Goal: Find specific page/section: Find specific page/section

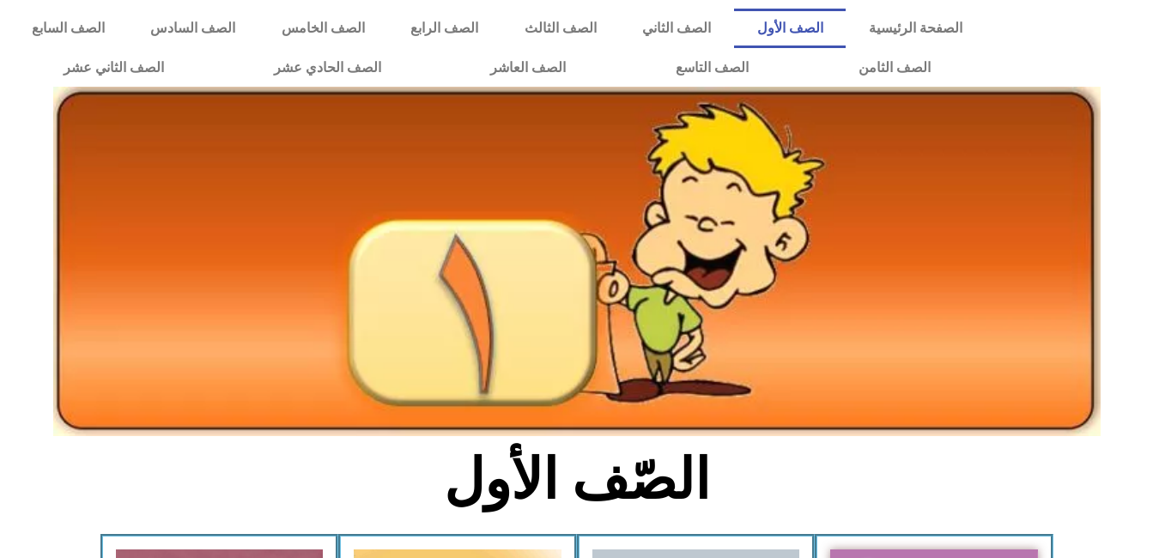
drag, startPoint x: 0, startPoint y: 0, endPoint x: 883, endPoint y: 359, distance: 953.5
drag, startPoint x: 883, startPoint y: 359, endPoint x: 827, endPoint y: 370, distance: 57.7
click at [827, 370] on img at bounding box center [576, 261] width 1047 height 349
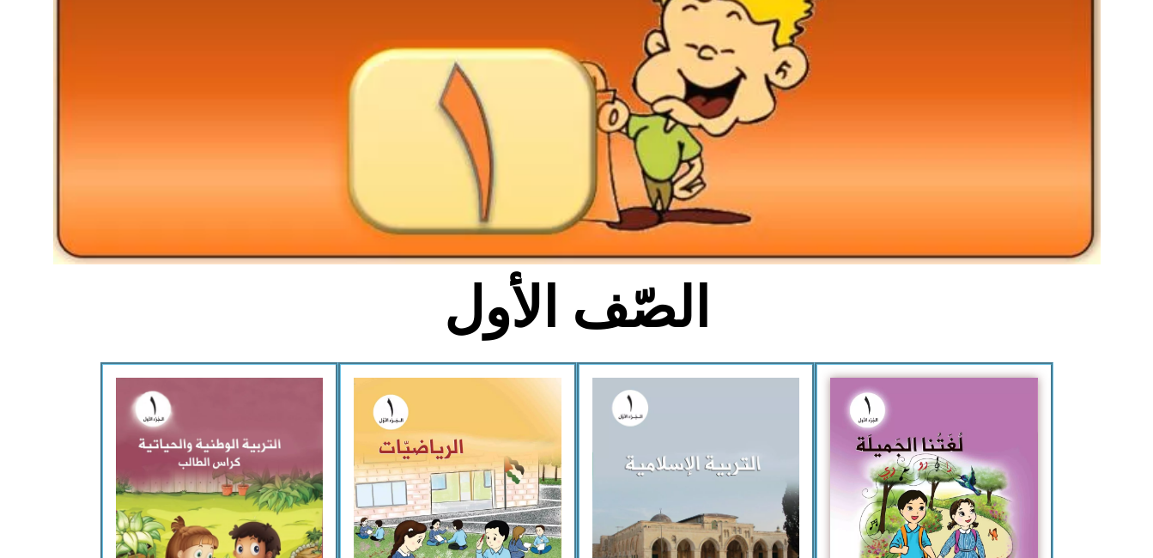
scroll to position [206, 0]
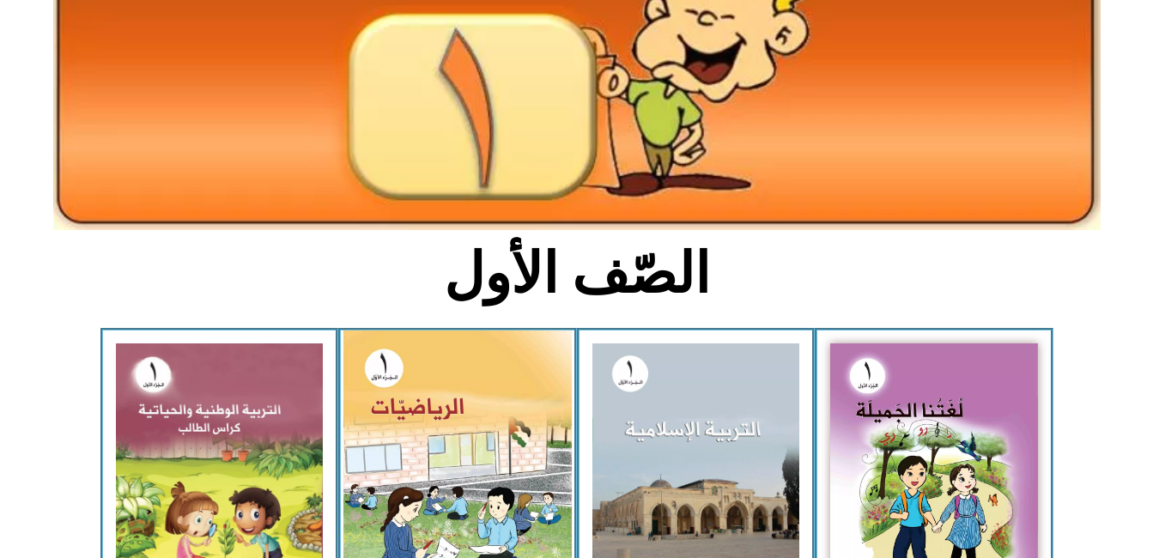
click at [469, 428] on img at bounding box center [457, 474] width 228 height 286
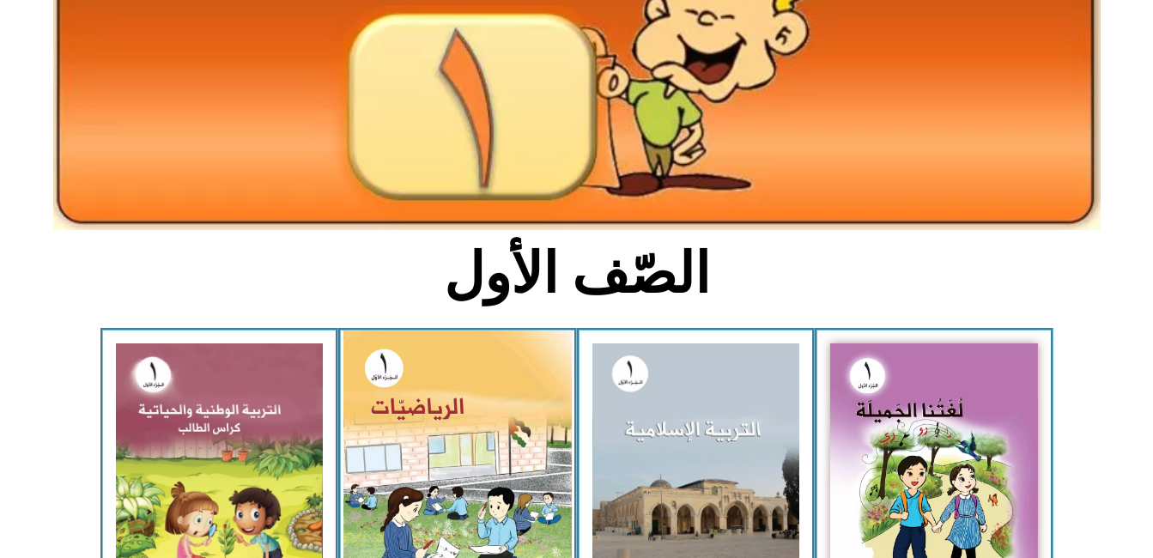
click at [469, 428] on img at bounding box center [457, 474] width 228 height 286
drag, startPoint x: 469, startPoint y: 428, endPoint x: 458, endPoint y: 388, distance: 41.9
click at [458, 388] on img at bounding box center [457, 474] width 228 height 286
click at [447, 508] on img at bounding box center [457, 474] width 228 height 286
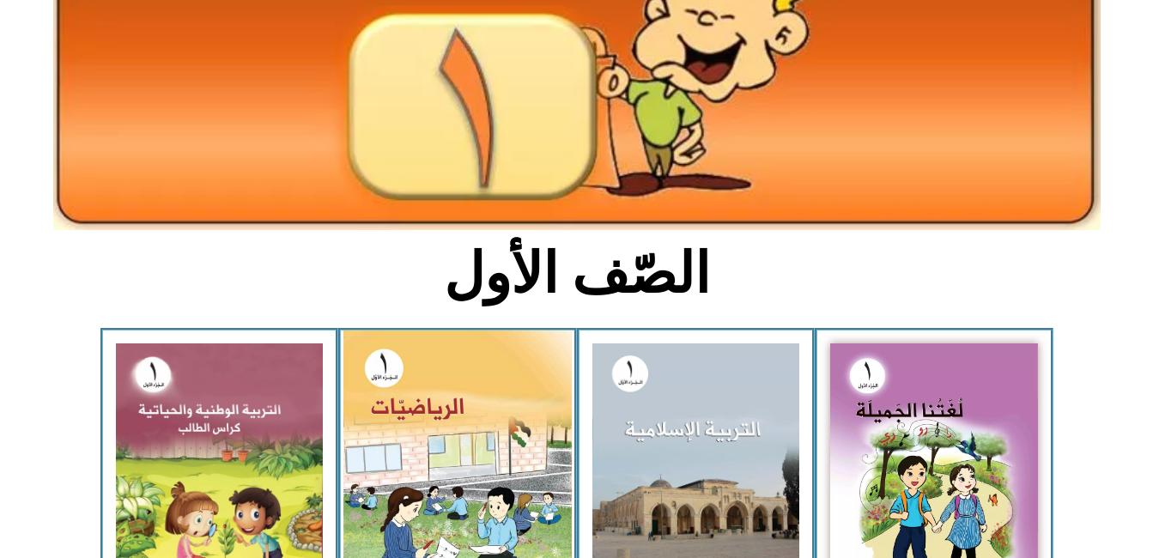
click at [447, 508] on img at bounding box center [457, 474] width 228 height 286
click at [440, 522] on img at bounding box center [457, 474] width 228 height 286
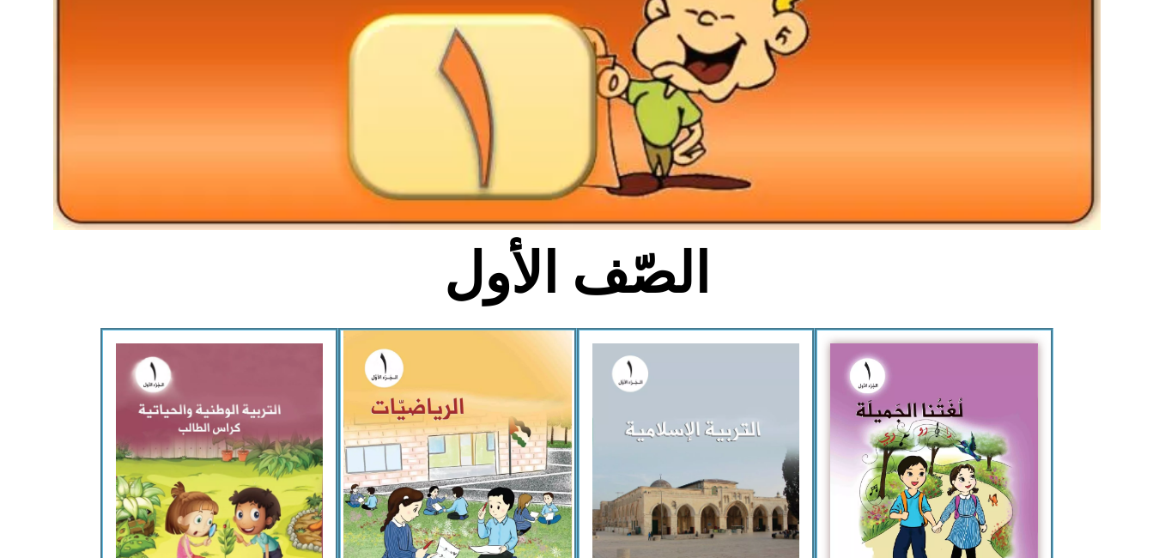
click at [460, 515] on img at bounding box center [457, 474] width 228 height 286
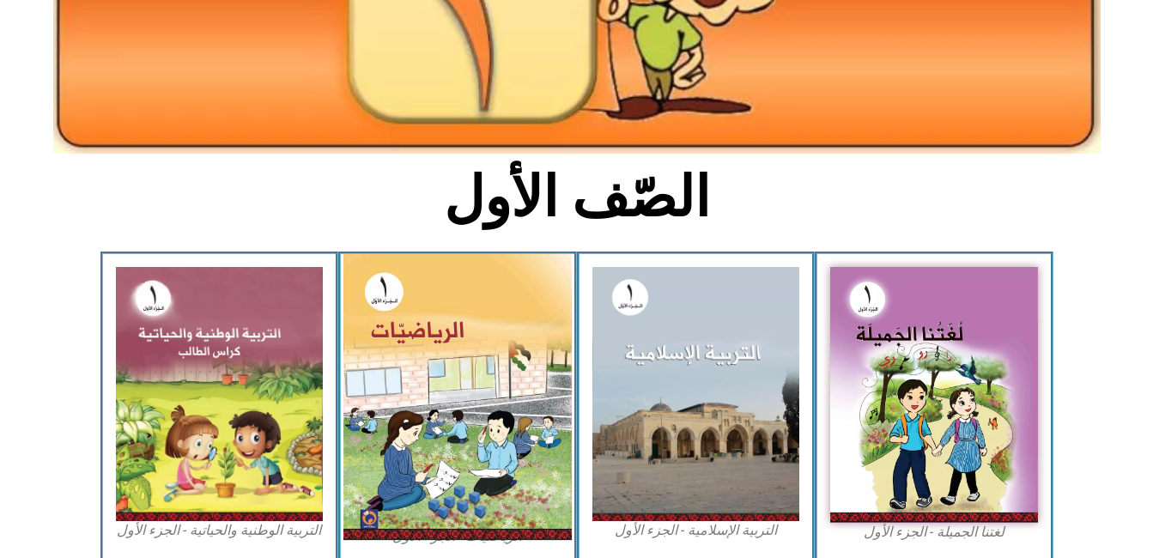
scroll to position [309, 0]
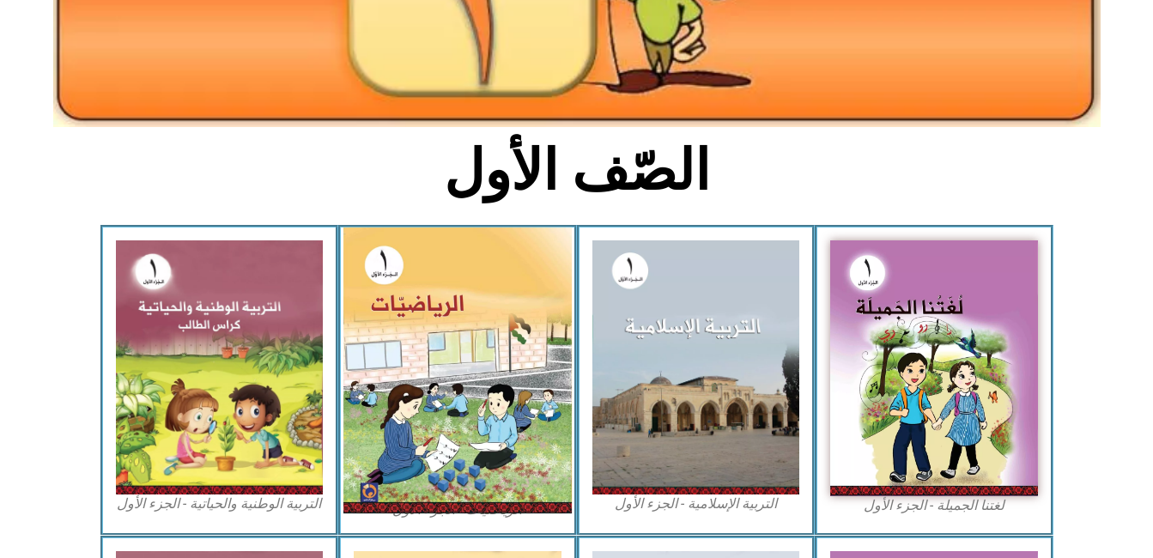
click at [381, 272] on img at bounding box center [457, 370] width 228 height 286
click at [391, 280] on img at bounding box center [457, 370] width 228 height 286
click at [391, 276] on img at bounding box center [457, 370] width 228 height 286
drag, startPoint x: 391, startPoint y: 276, endPoint x: 361, endPoint y: 278, distance: 31.0
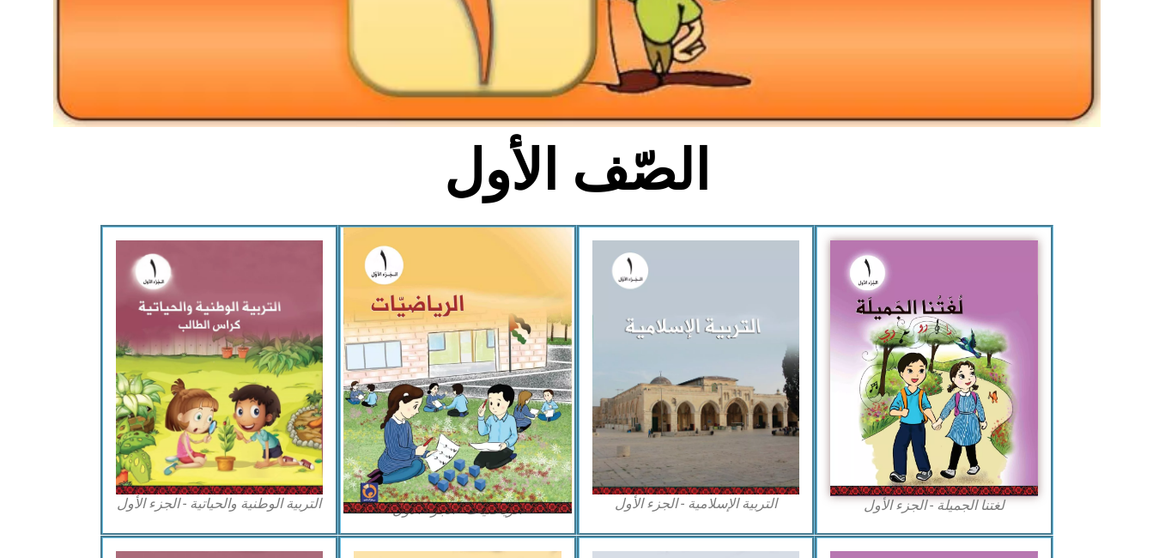
drag, startPoint x: 361, startPoint y: 278, endPoint x: 450, endPoint y: 247, distance: 94.5
drag, startPoint x: 450, startPoint y: 247, endPoint x: 397, endPoint y: 288, distance: 66.1
click at [397, 288] on img at bounding box center [457, 370] width 228 height 286
click at [398, 282] on img at bounding box center [457, 370] width 228 height 286
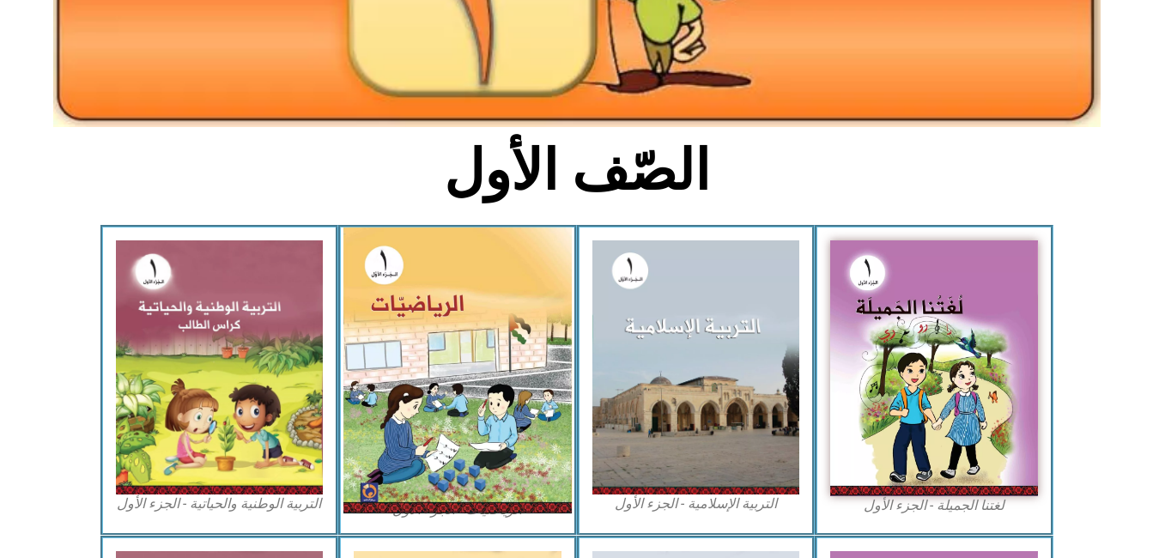
click at [398, 282] on img at bounding box center [457, 370] width 228 height 286
click at [398, 286] on img at bounding box center [457, 370] width 228 height 286
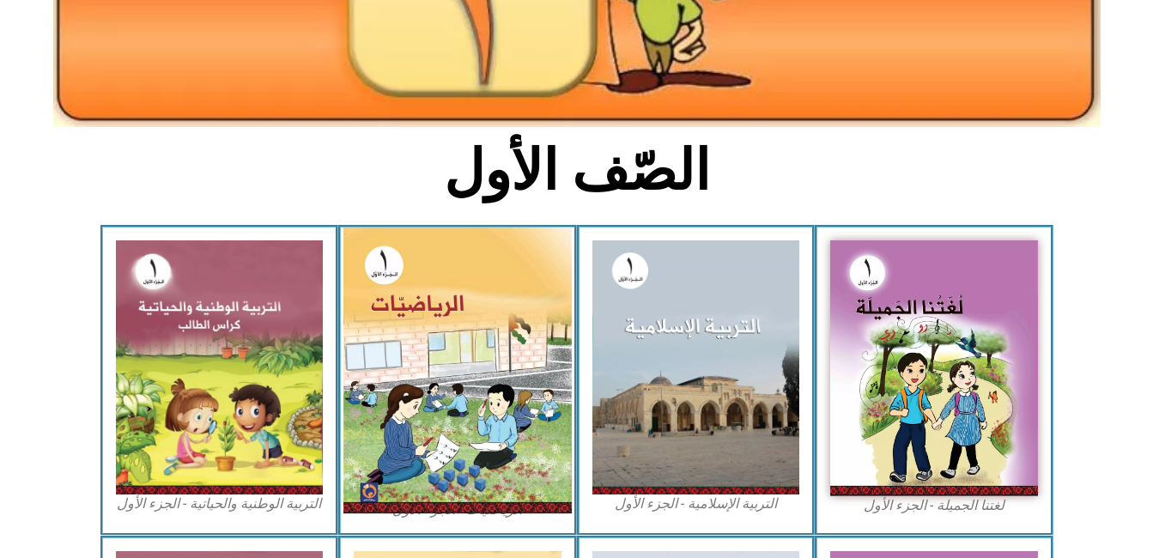
click at [398, 286] on img at bounding box center [457, 370] width 228 height 286
click at [392, 359] on img at bounding box center [457, 370] width 228 height 286
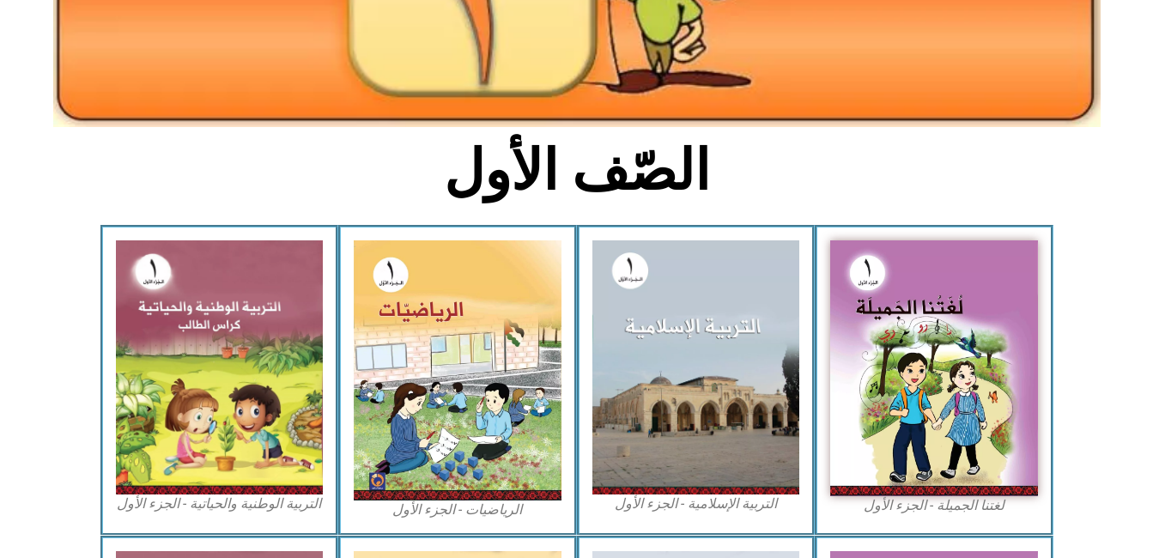
drag, startPoint x: 389, startPoint y: 270, endPoint x: 44, endPoint y: 435, distance: 382.5
click at [44, 435] on section "لغتنا الجميلة - الجزء الأول​ التربية الإسلامية - الجزء الأول الرياضيات - الجزء …" at bounding box center [576, 380] width 1153 height 310
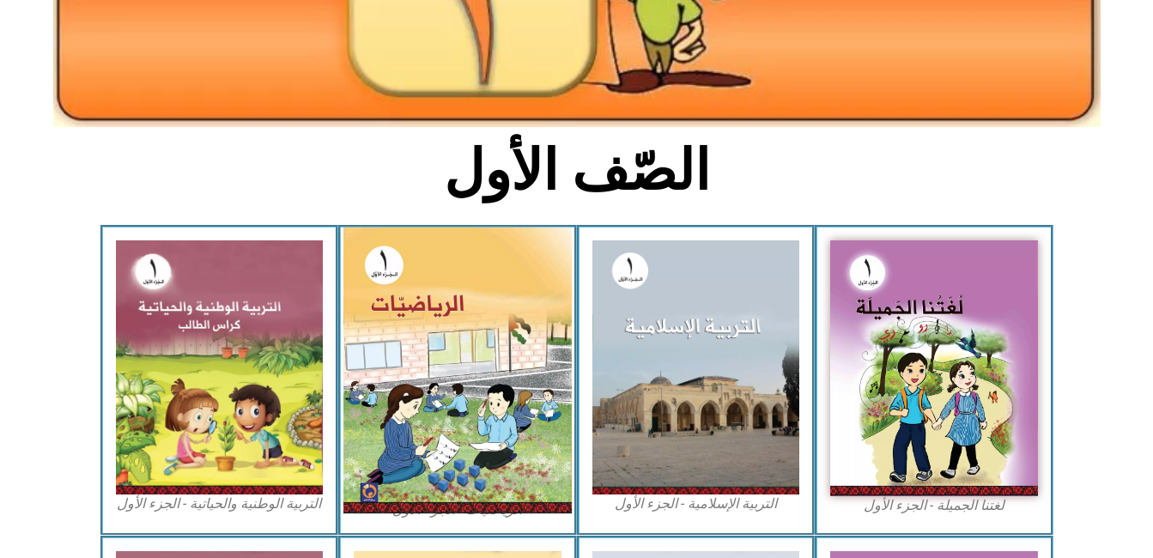
click at [420, 370] on img at bounding box center [457, 370] width 228 height 286
click at [438, 331] on img at bounding box center [457, 370] width 228 height 286
click at [381, 281] on img at bounding box center [457, 370] width 228 height 286
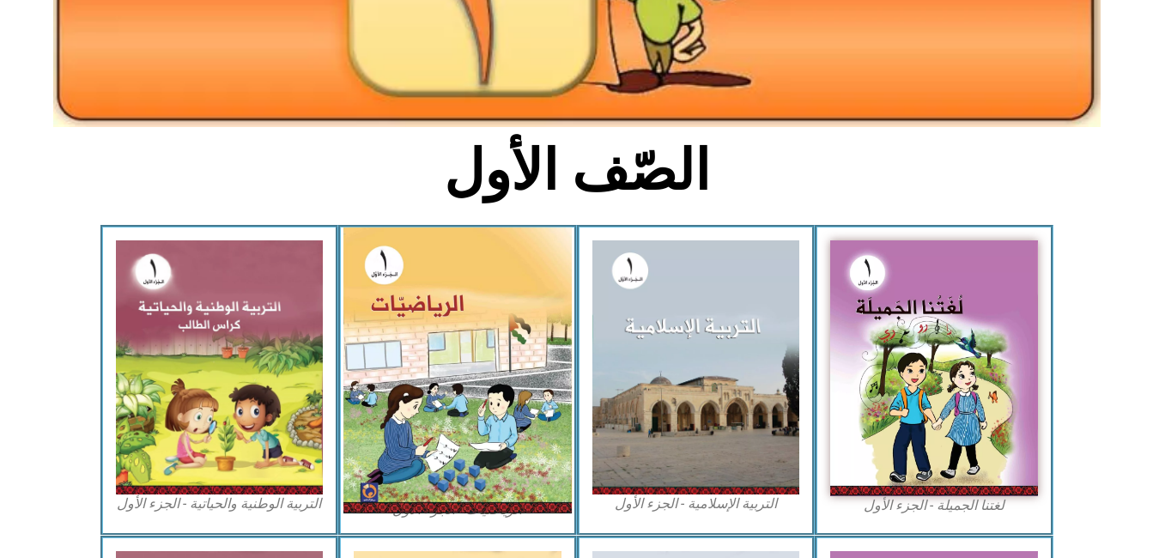
drag, startPoint x: 381, startPoint y: 281, endPoint x: 394, endPoint y: 264, distance: 20.8
click at [394, 264] on img at bounding box center [457, 370] width 228 height 286
click at [378, 363] on img at bounding box center [457, 370] width 228 height 286
click at [426, 394] on img at bounding box center [457, 370] width 228 height 286
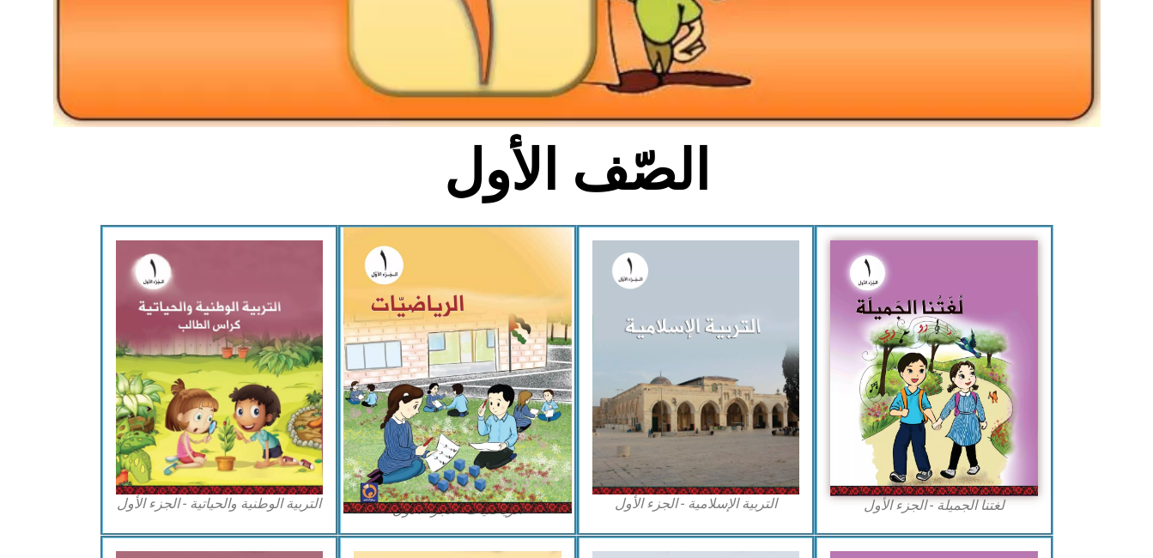
click at [405, 357] on img at bounding box center [457, 370] width 228 height 286
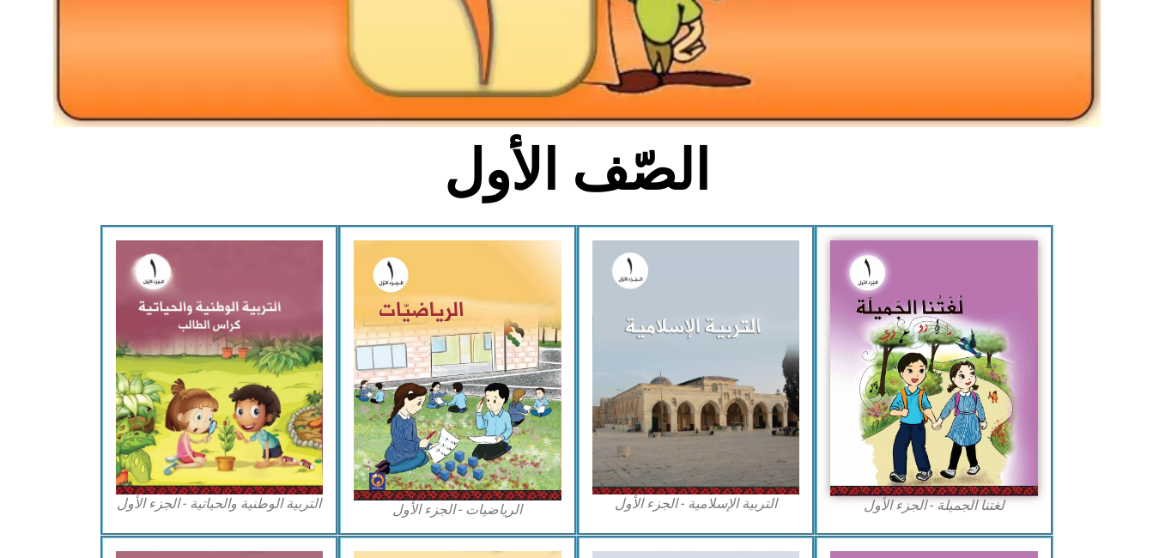
click at [54, 527] on section "لغتنا الجميلة - الجزء الأول​ التربية الإسلامية - الجزء الأول الرياضيات - الجزء …" at bounding box center [576, 380] width 1153 height 310
drag, startPoint x: 54, startPoint y: 527, endPoint x: 76, endPoint y: 524, distance: 21.7
click at [76, 524] on section "لغتنا الجميلة - الجزء الأول​ التربية الإسلامية - الجزء الأول الرياضيات - الجزء …" at bounding box center [576, 380] width 1153 height 310
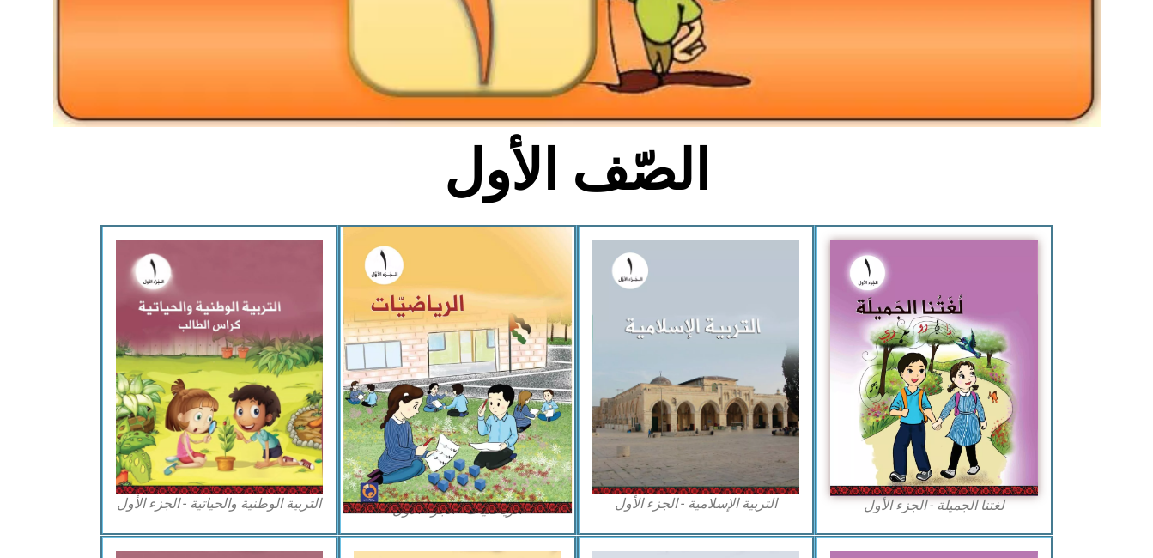
click at [456, 317] on img at bounding box center [457, 370] width 228 height 286
drag, startPoint x: 394, startPoint y: 267, endPoint x: 360, endPoint y: 338, distance: 79.1
click at [360, 338] on img at bounding box center [457, 370] width 228 height 286
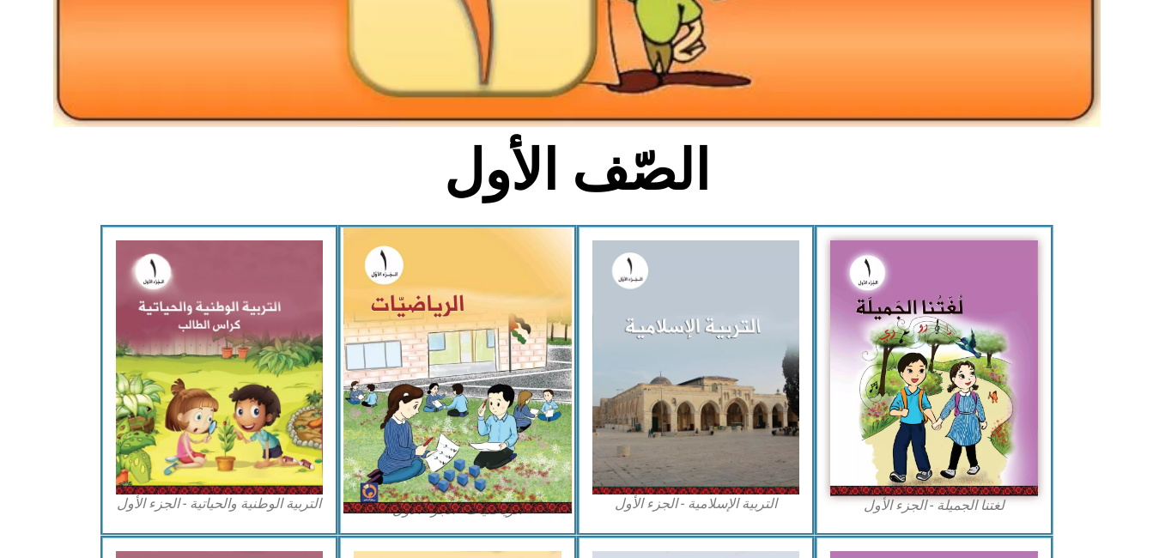
click at [360, 338] on img at bounding box center [457, 370] width 228 height 286
drag, startPoint x: 360, startPoint y: 338, endPoint x: 423, endPoint y: 366, distance: 69.2
click at [423, 366] on img at bounding box center [457, 370] width 228 height 286
drag, startPoint x: 414, startPoint y: 360, endPoint x: 379, endPoint y: 267, distance: 99.2
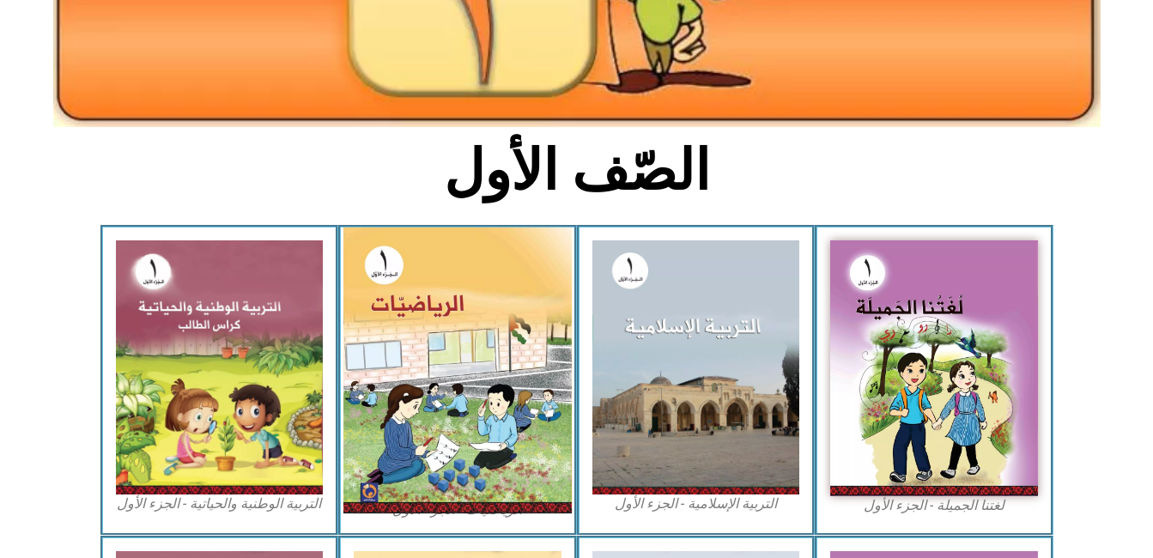
click at [379, 267] on img at bounding box center [457, 370] width 228 height 286
drag, startPoint x: 393, startPoint y: 289, endPoint x: 353, endPoint y: 296, distance: 40.9
click at [353, 296] on img at bounding box center [457, 370] width 228 height 286
click at [403, 276] on img at bounding box center [457, 370] width 228 height 286
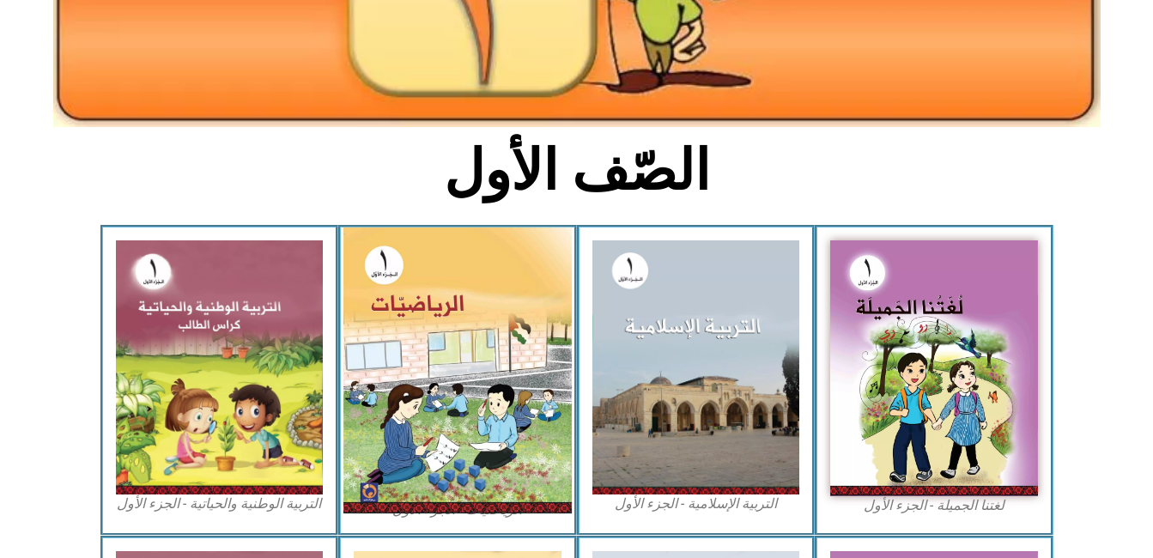
click at [403, 276] on img at bounding box center [457, 370] width 228 height 286
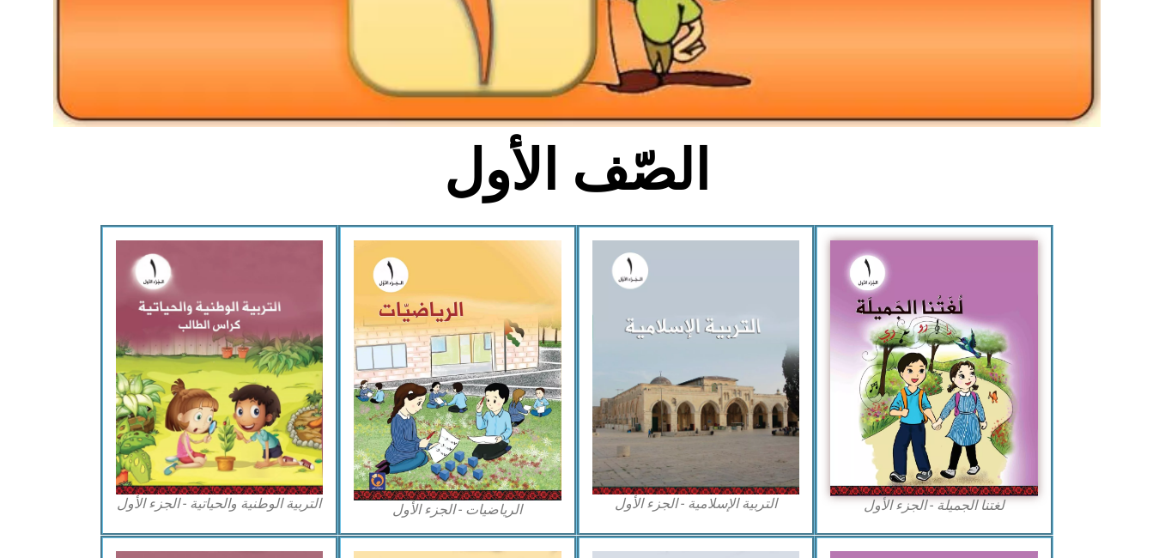
drag, startPoint x: 402, startPoint y: 274, endPoint x: 219, endPoint y: 220, distance: 190.7
click at [219, 220] on section "الصّف الأول" at bounding box center [576, 180] width 1153 height 89
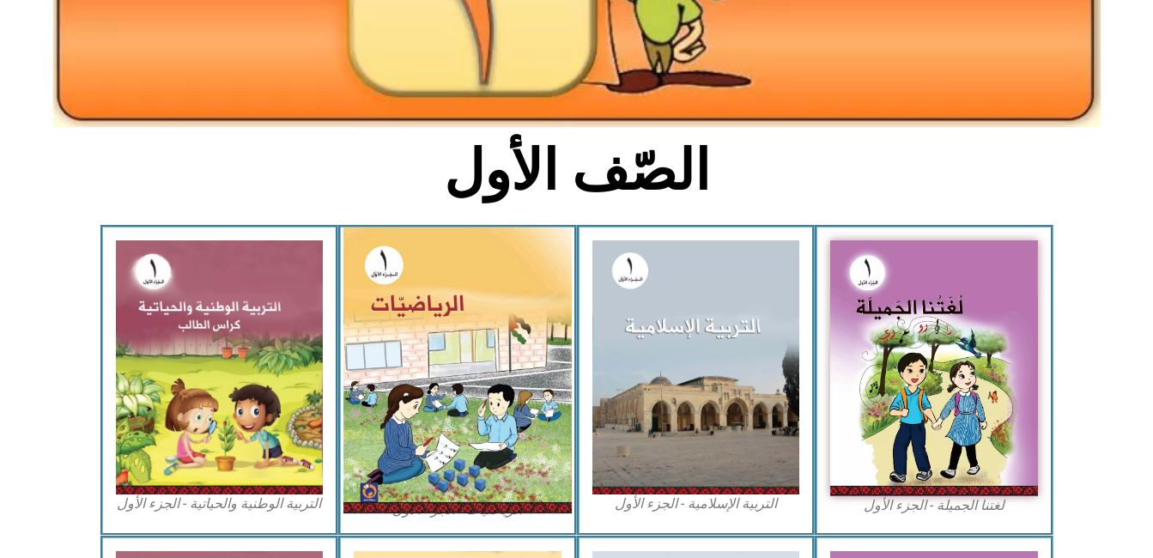
click at [386, 276] on img at bounding box center [457, 370] width 228 height 286
click at [391, 285] on img at bounding box center [457, 370] width 228 height 286
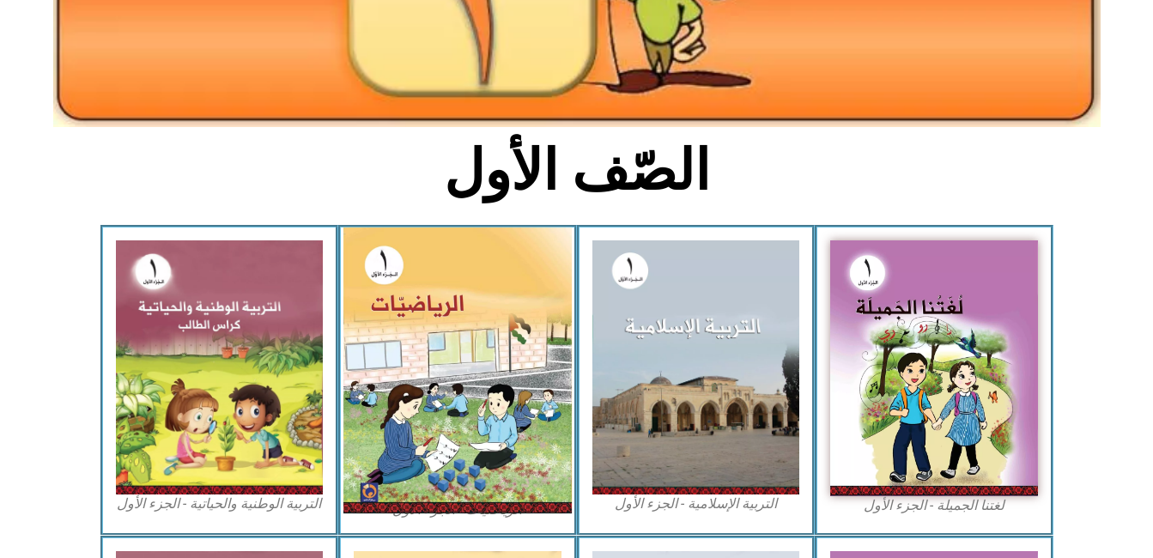
click at [391, 285] on img at bounding box center [457, 370] width 228 height 286
click at [442, 292] on img at bounding box center [457, 370] width 228 height 286
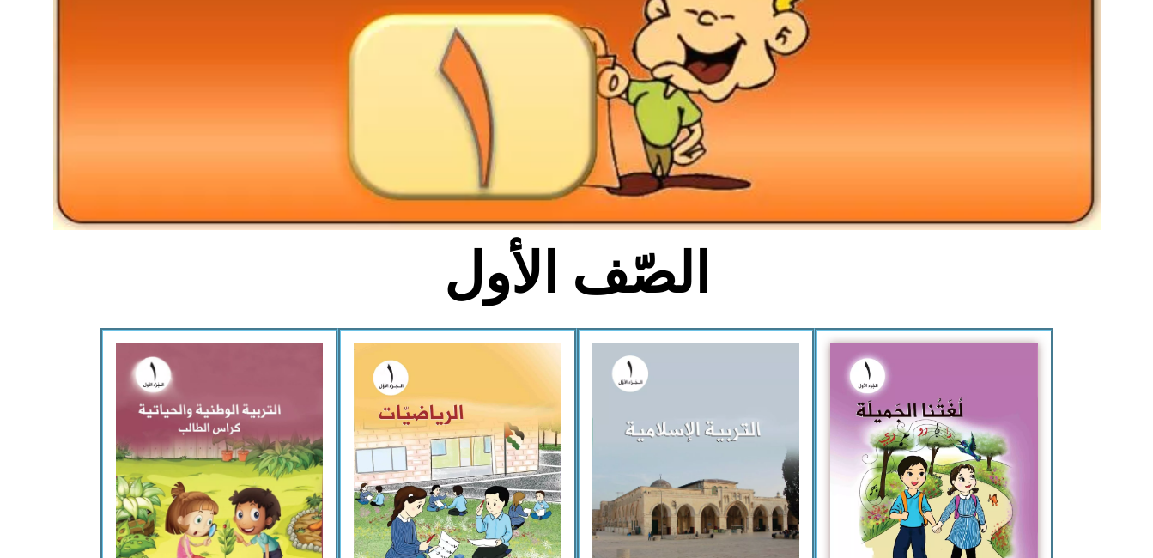
scroll to position [240, 0]
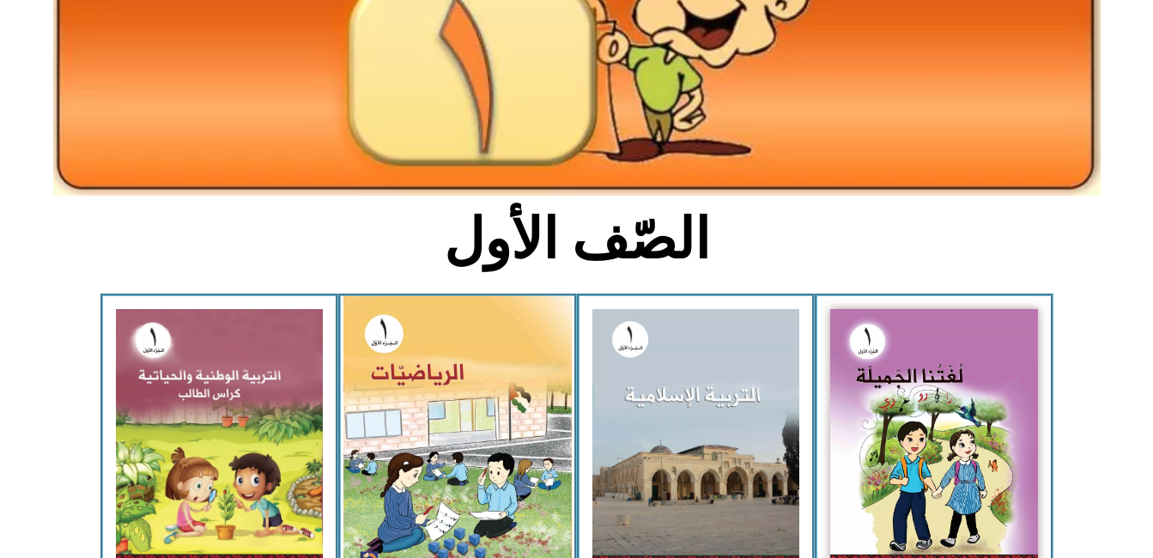
click at [379, 339] on img at bounding box center [457, 439] width 228 height 286
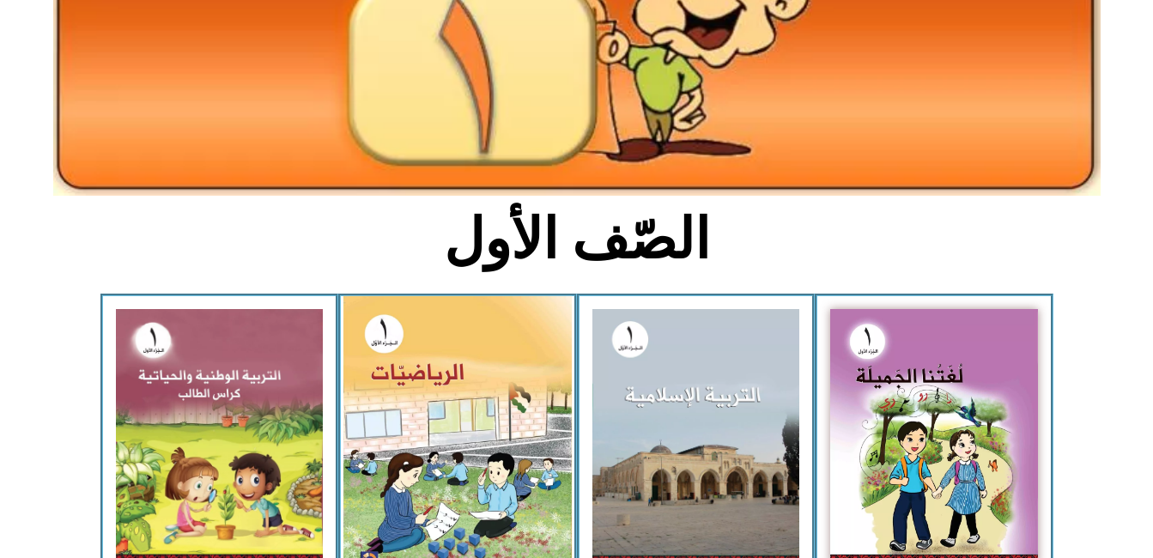
click at [379, 339] on img at bounding box center [457, 439] width 228 height 286
click at [422, 380] on img at bounding box center [457, 439] width 228 height 286
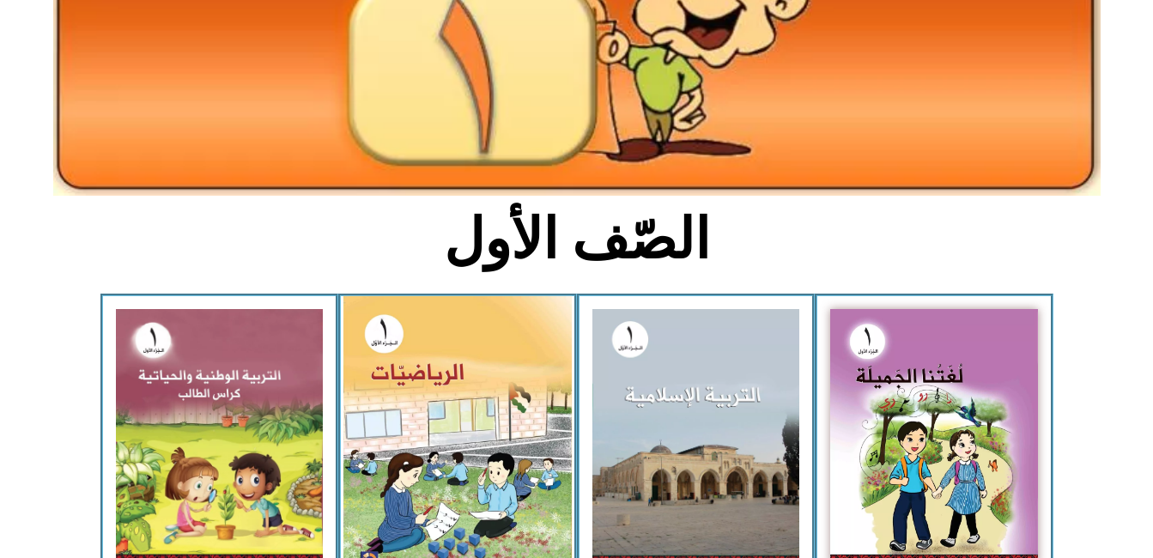
click at [422, 380] on img at bounding box center [457, 439] width 228 height 286
click at [385, 330] on img at bounding box center [457, 439] width 228 height 286
click at [410, 392] on img at bounding box center [457, 439] width 228 height 286
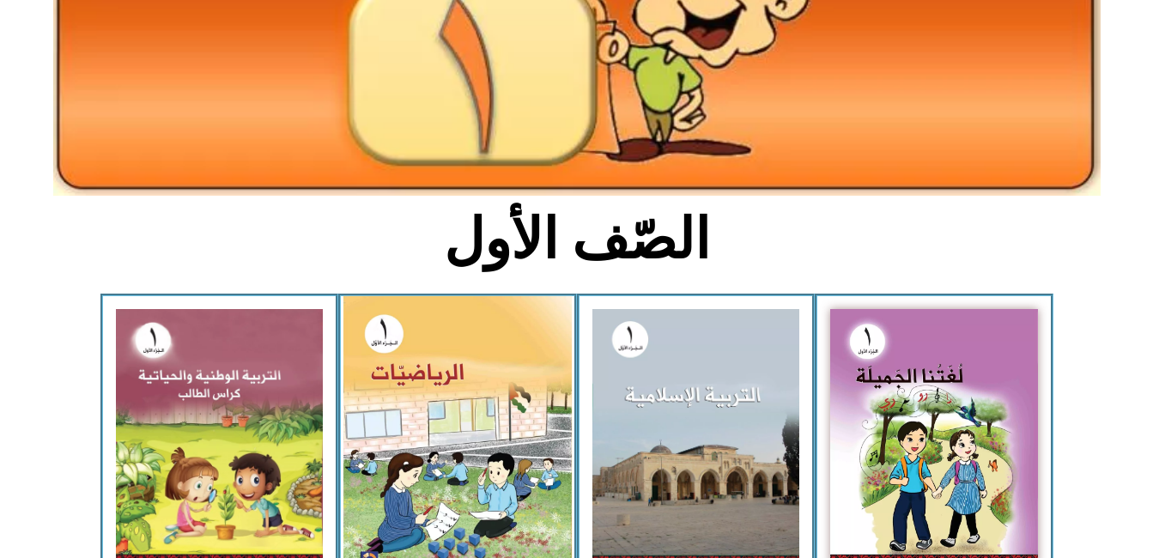
click at [410, 392] on img at bounding box center [457, 439] width 228 height 286
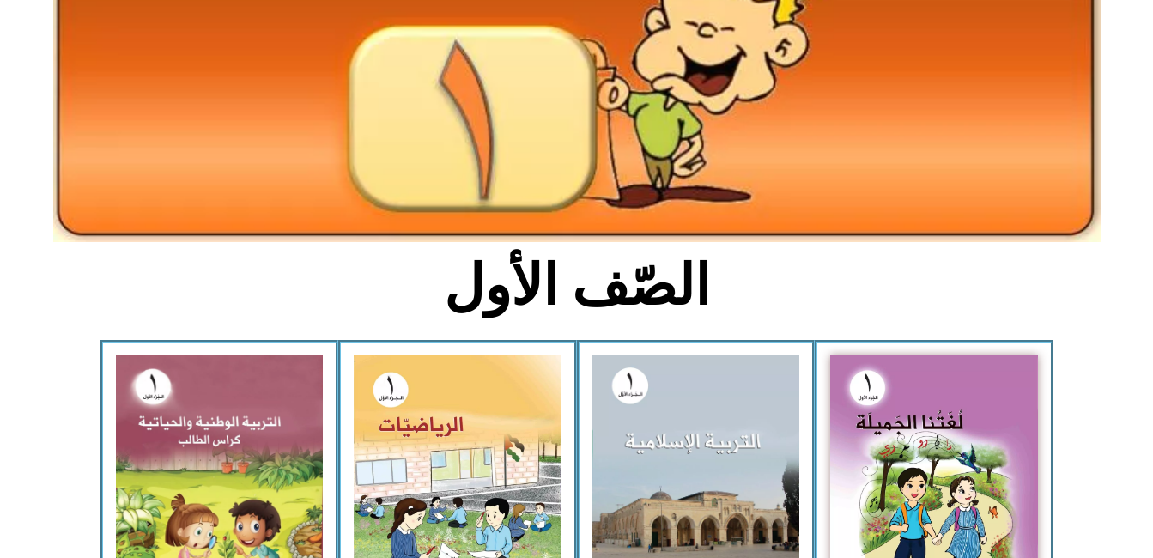
scroll to position [206, 0]
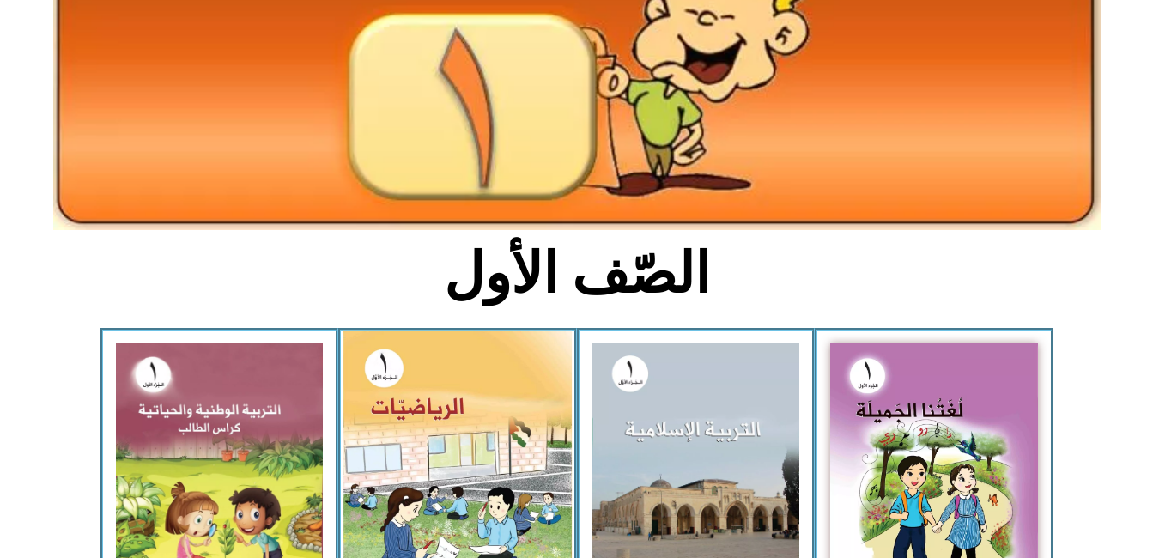
click at [434, 464] on img at bounding box center [457, 474] width 228 height 286
click at [379, 370] on img at bounding box center [457, 474] width 228 height 286
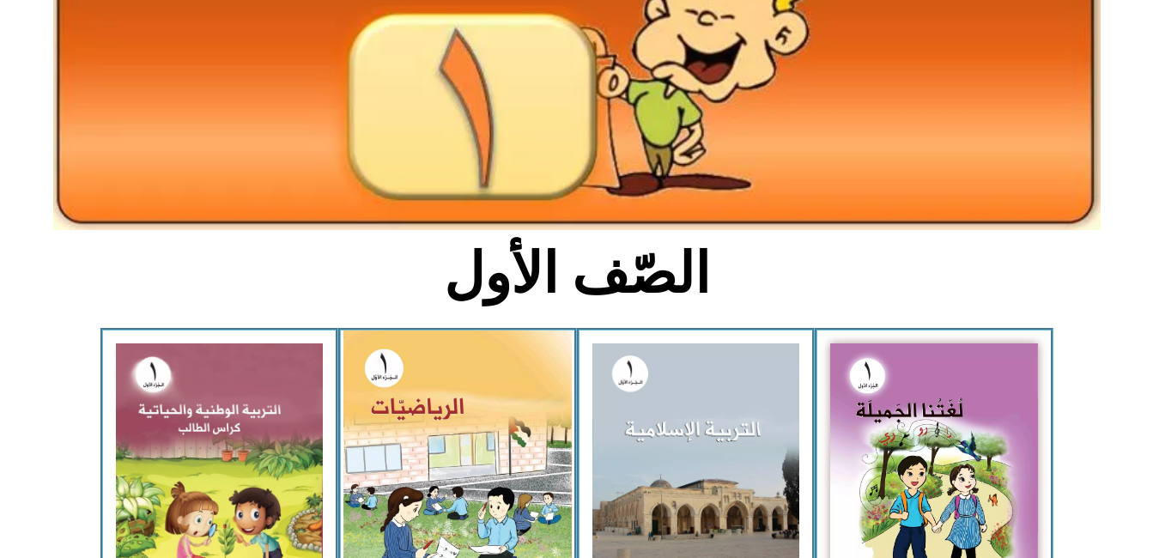
click at [379, 370] on img at bounding box center [457, 474] width 228 height 286
click at [376, 395] on img at bounding box center [457, 474] width 228 height 286
click at [374, 380] on img at bounding box center [457, 474] width 228 height 286
click at [372, 403] on img at bounding box center [457, 474] width 228 height 286
click at [386, 368] on img at bounding box center [457, 474] width 228 height 286
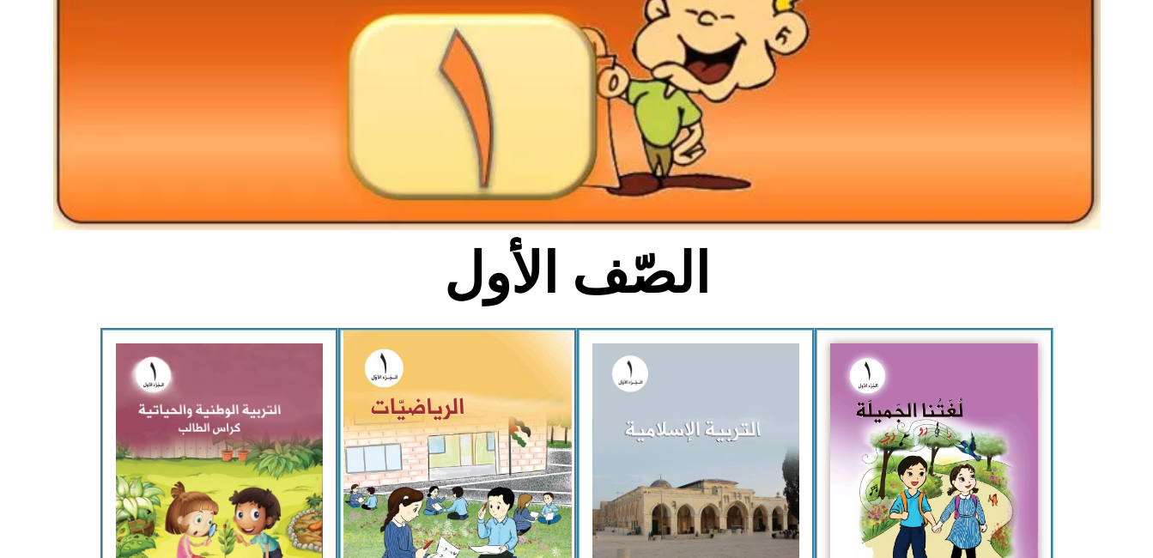
click at [385, 359] on img at bounding box center [457, 474] width 228 height 286
click at [385, 358] on img at bounding box center [457, 474] width 228 height 286
click at [383, 358] on img at bounding box center [457, 474] width 228 height 286
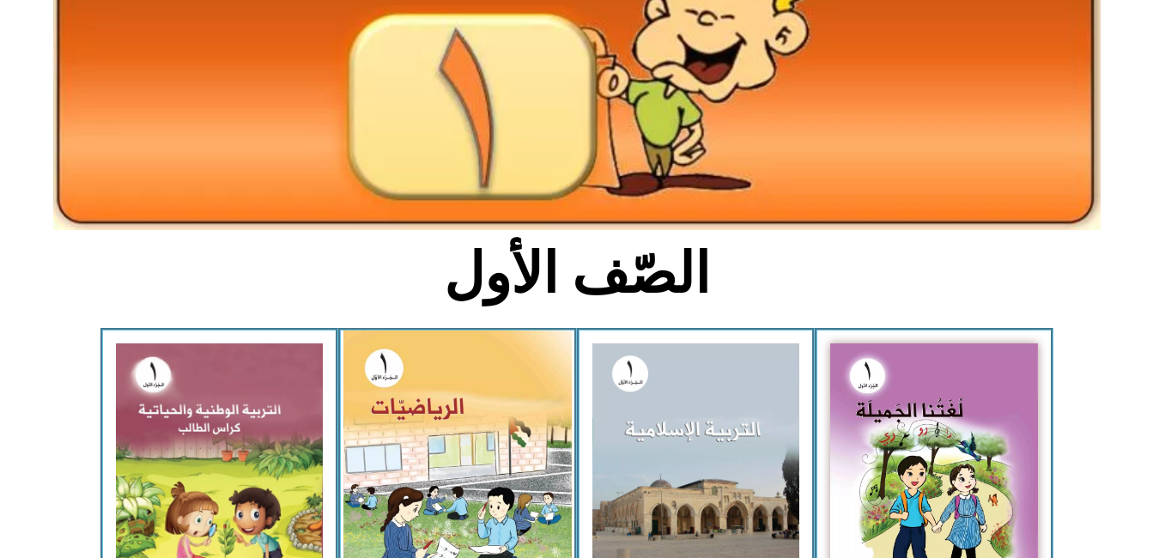
click at [409, 385] on img at bounding box center [457, 474] width 228 height 286
click at [405, 385] on img at bounding box center [457, 474] width 228 height 286
click at [422, 377] on img at bounding box center [457, 474] width 228 height 286
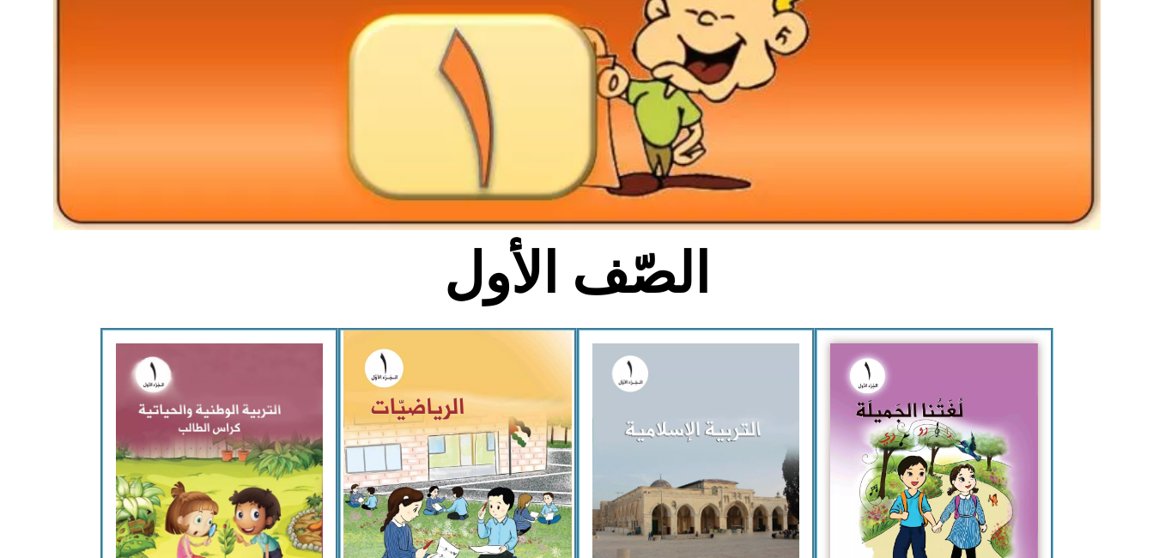
click at [422, 377] on img at bounding box center [457, 474] width 228 height 286
click at [426, 386] on img at bounding box center [457, 474] width 228 height 286
click at [439, 439] on img at bounding box center [457, 474] width 228 height 286
click at [377, 357] on img at bounding box center [457, 474] width 228 height 286
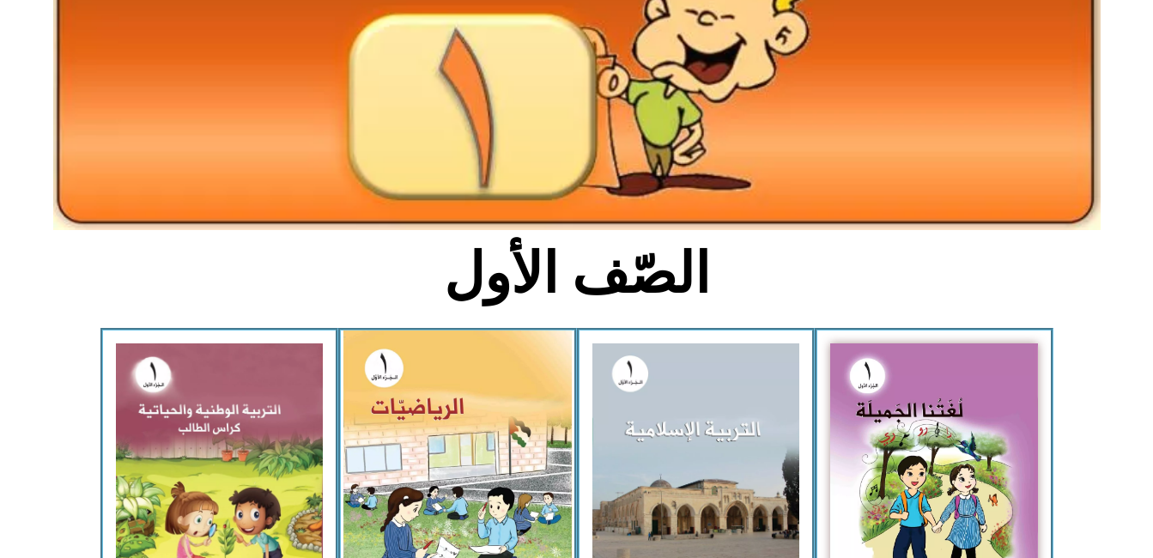
click at [377, 357] on img at bounding box center [457, 474] width 228 height 286
click at [583, 266] on h2 "الصّف الأول" at bounding box center [576, 273] width 567 height 67
click at [383, 374] on img at bounding box center [457, 474] width 228 height 286
